Goal: Transaction & Acquisition: Subscribe to service/newsletter

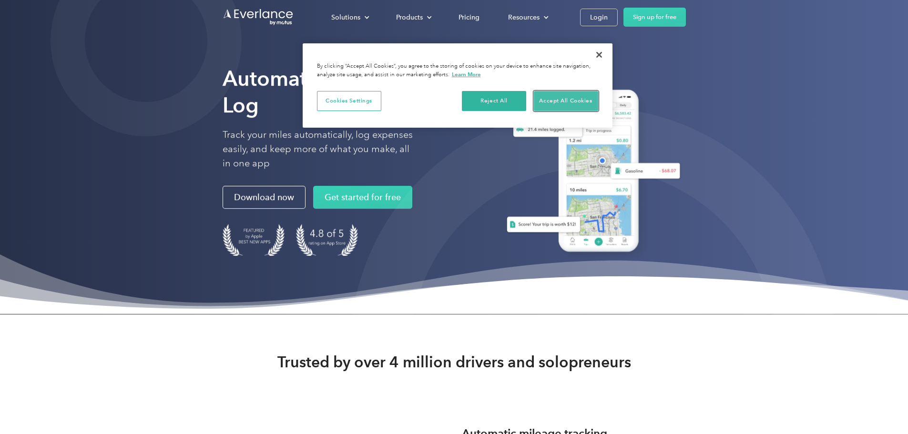
drag, startPoint x: 575, startPoint y: 101, endPoint x: 686, endPoint y: 23, distance: 136.4
click at [576, 101] on button "Accept All Cookies" at bounding box center [566, 101] width 64 height 20
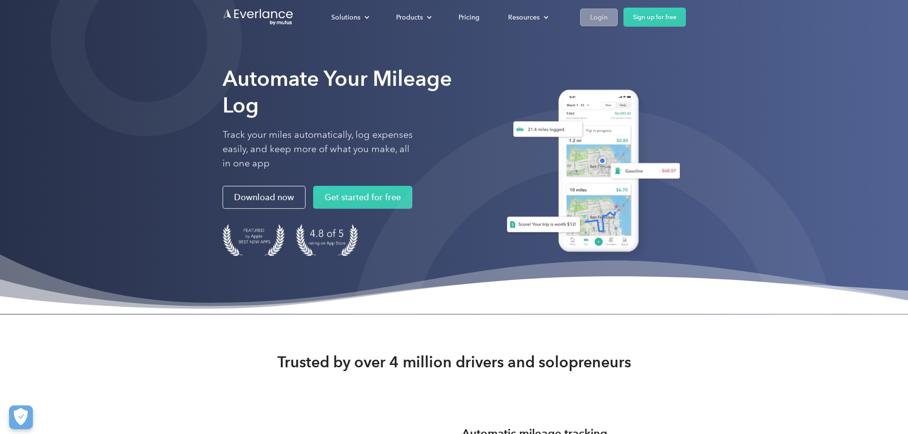
click at [617, 24] on link "Login" at bounding box center [599, 18] width 38 height 18
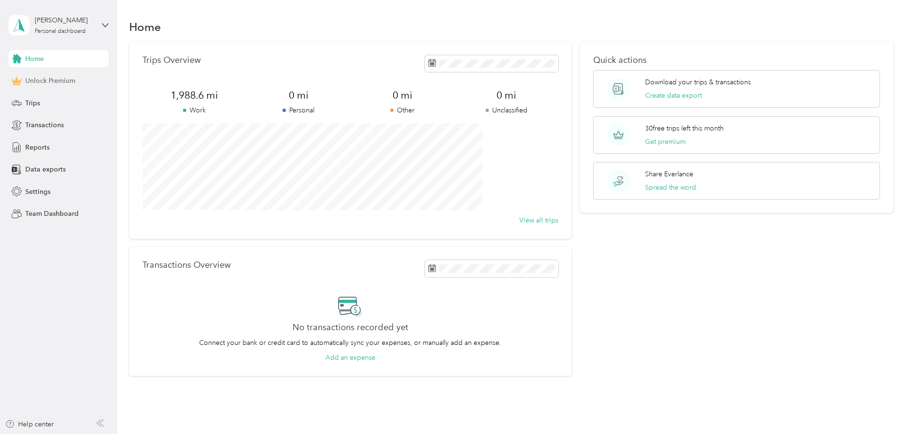
click at [51, 81] on span "Unlock Premium" at bounding box center [50, 81] width 50 height 10
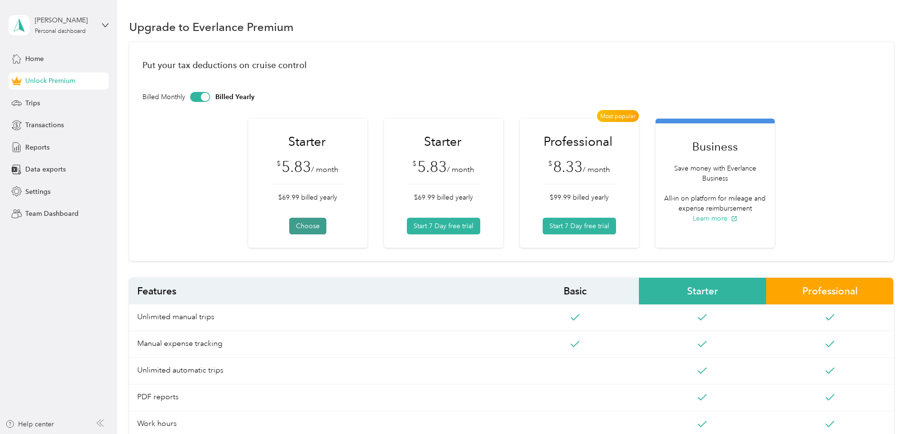
click at [308, 227] on button "Choose" at bounding box center [307, 226] width 37 height 17
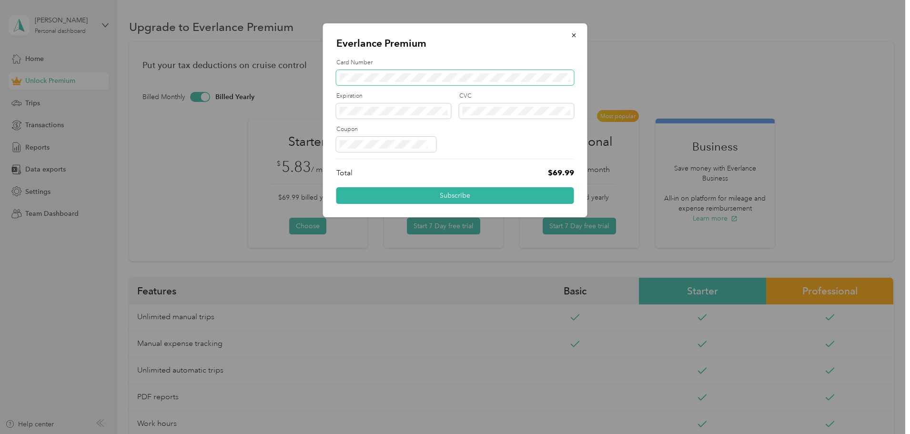
click at [394, 73] on span at bounding box center [455, 77] width 238 height 15
click at [381, 115] on span at bounding box center [393, 110] width 115 height 15
click at [486, 105] on span at bounding box center [516, 110] width 115 height 15
click at [441, 195] on button "Subscribe" at bounding box center [455, 195] width 238 height 17
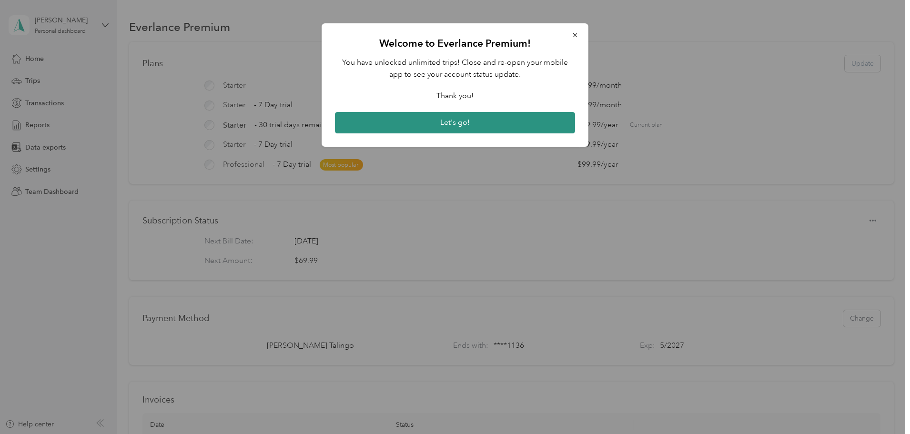
click at [519, 123] on button "Let's go!" at bounding box center [455, 123] width 240 height 22
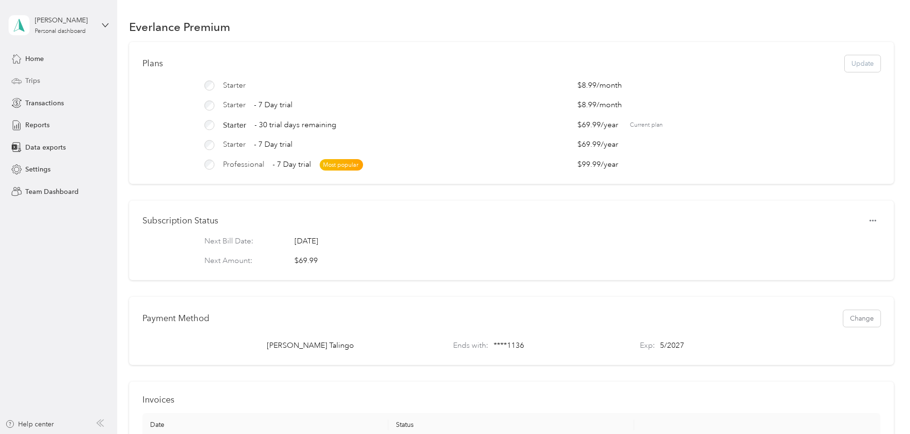
click at [30, 75] on div "Trips" at bounding box center [59, 80] width 100 height 17
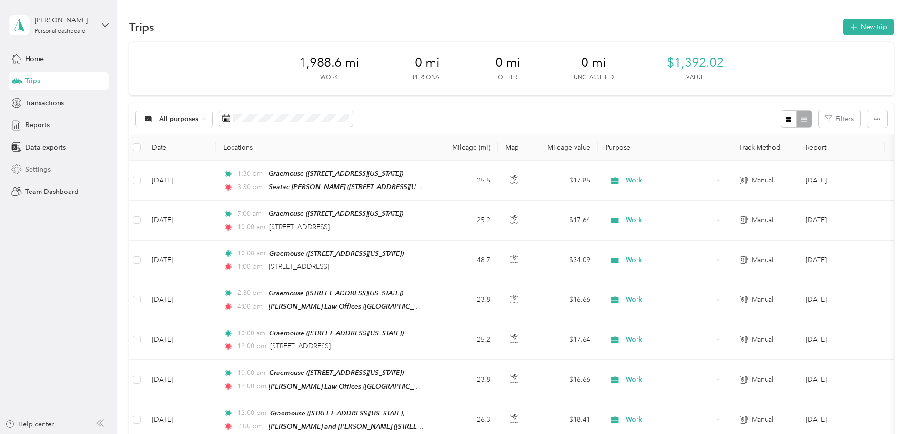
click at [39, 166] on span "Settings" at bounding box center [37, 169] width 25 height 10
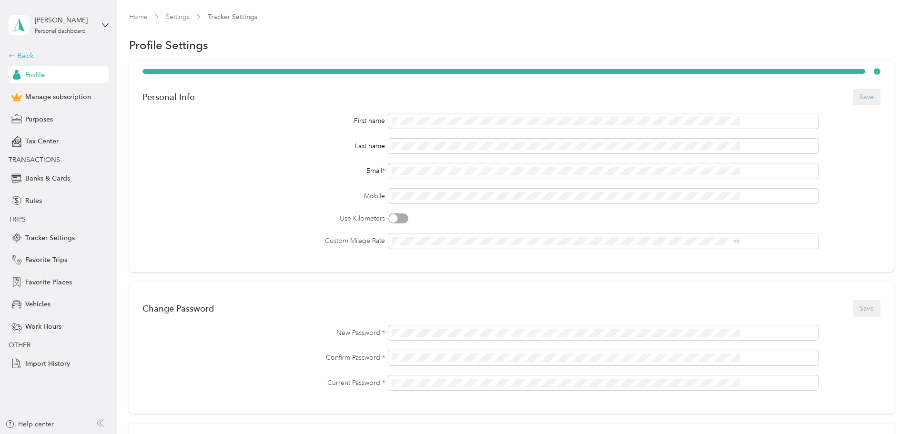
click at [27, 55] on div "Back" at bounding box center [56, 55] width 95 height 11
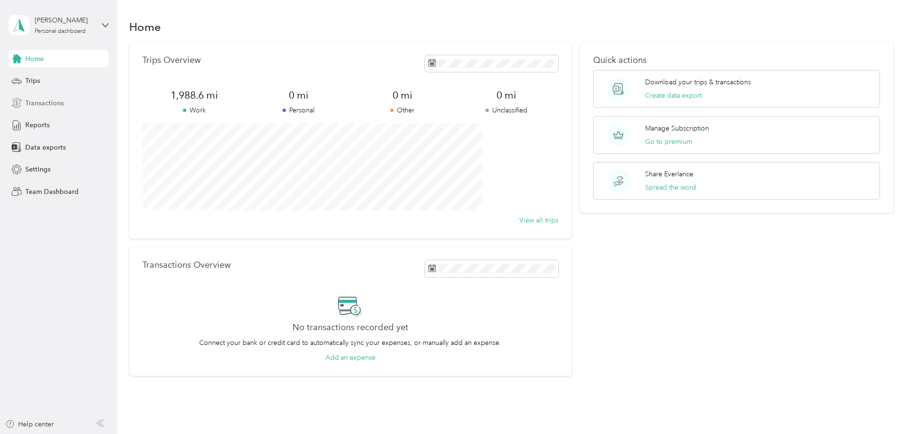
click at [44, 102] on span "Transactions" at bounding box center [44, 103] width 39 height 10
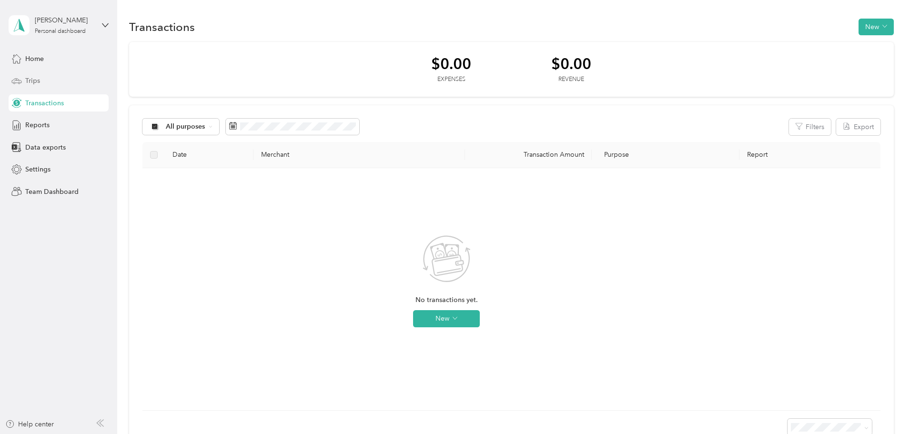
click at [23, 78] on div "Trips" at bounding box center [59, 80] width 100 height 17
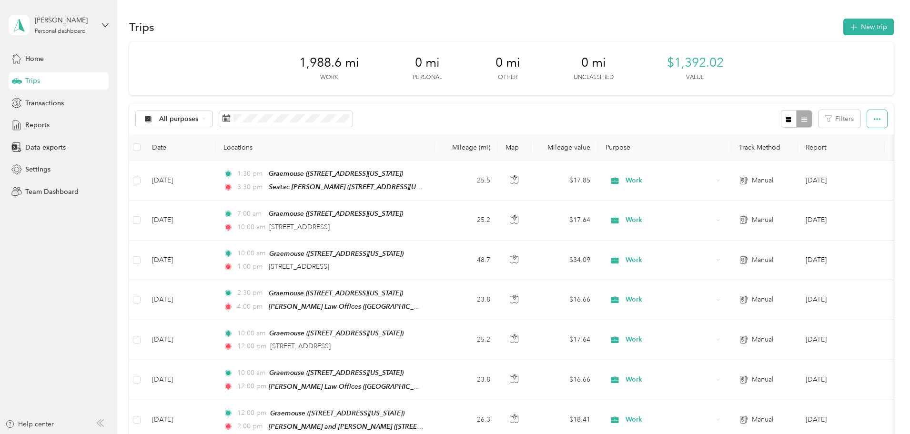
click at [874, 122] on icon "button" at bounding box center [877, 119] width 7 height 7
click at [808, 154] on div "Export" at bounding box center [801, 154] width 26 height 10
click at [796, 153] on span "Export" at bounding box center [798, 154] width 20 height 8
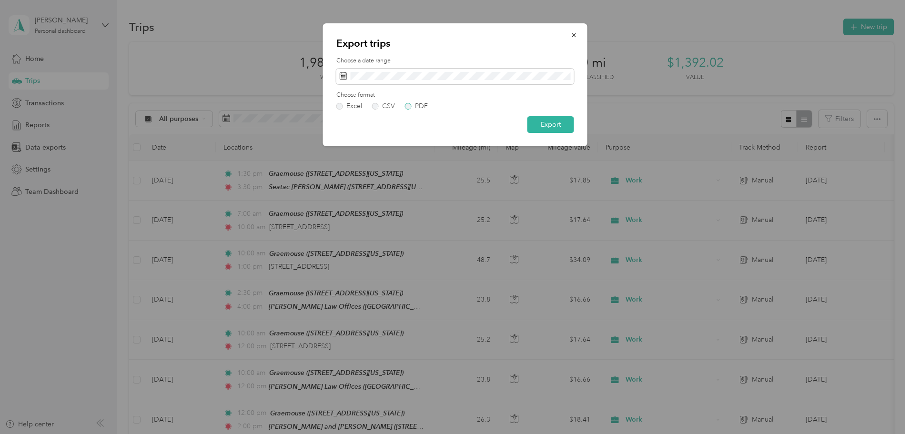
click at [410, 104] on label "PDF" at bounding box center [416, 106] width 23 height 7
click at [573, 37] on icon "button" at bounding box center [574, 35] width 4 height 4
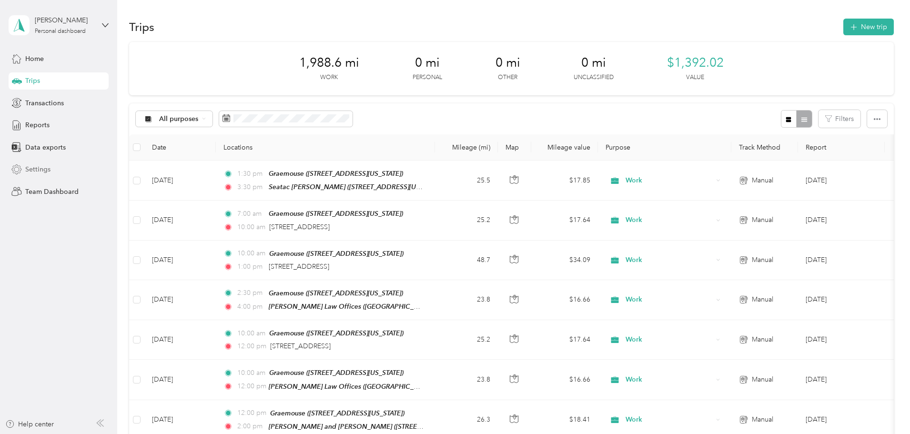
click at [49, 167] on span "Settings" at bounding box center [37, 169] width 25 height 10
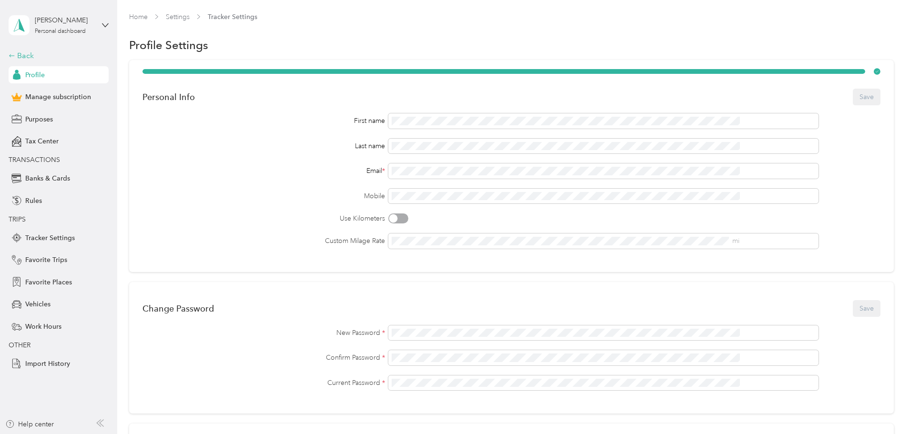
click at [20, 53] on div "Back" at bounding box center [56, 55] width 95 height 11
